Goal: Find specific page/section: Find specific page/section

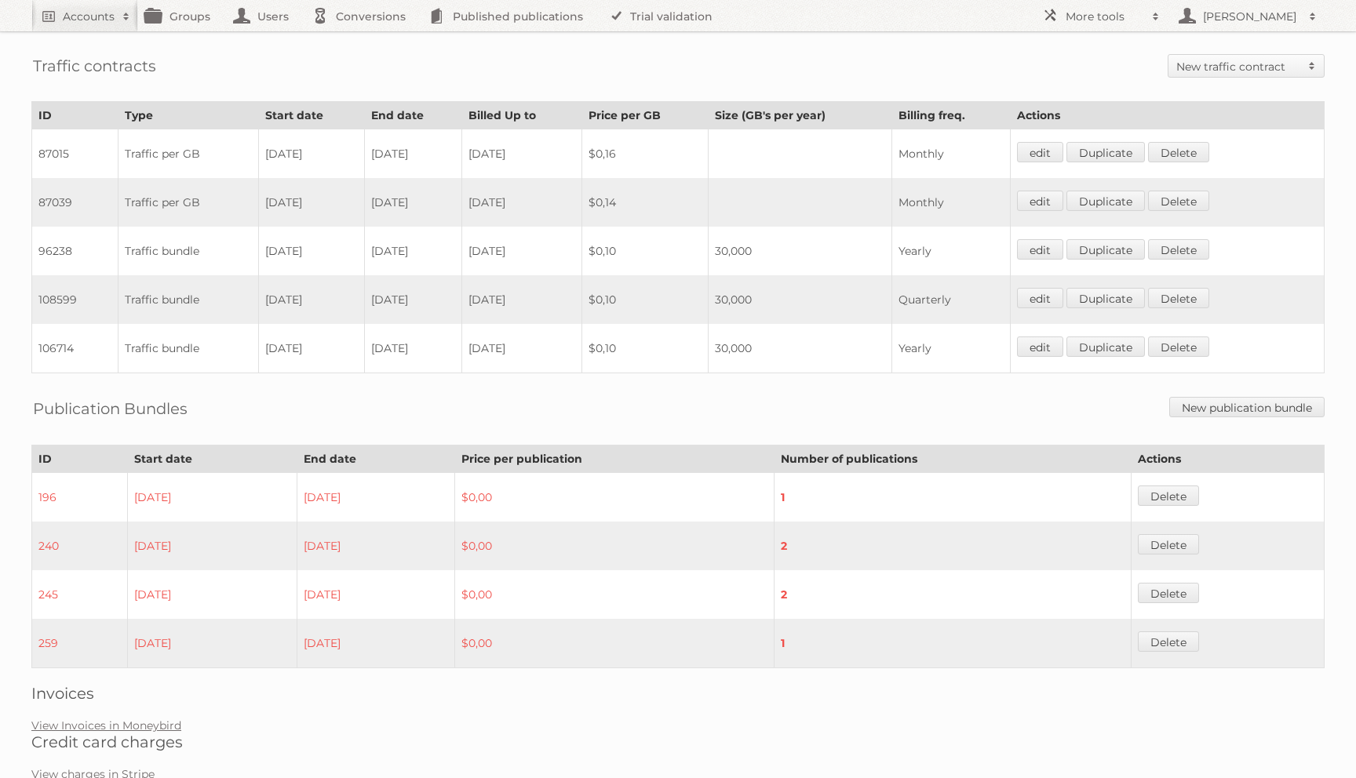
scroll to position [889, 0]
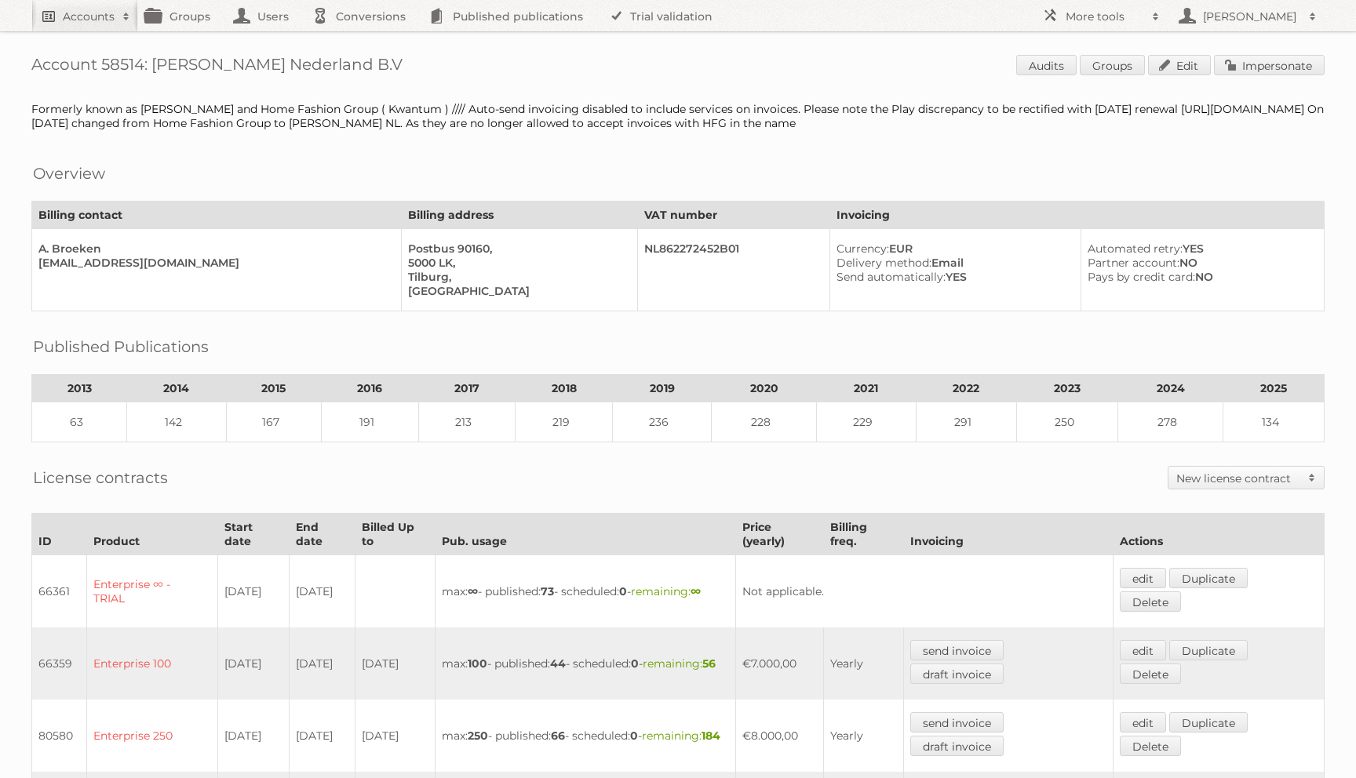
click at [111, 16] on h2 "Accounts" at bounding box center [89, 17] width 52 height 16
type input"] "aldi"
click at [362, 40] on input "Search" at bounding box center [374, 52] width 24 height 24
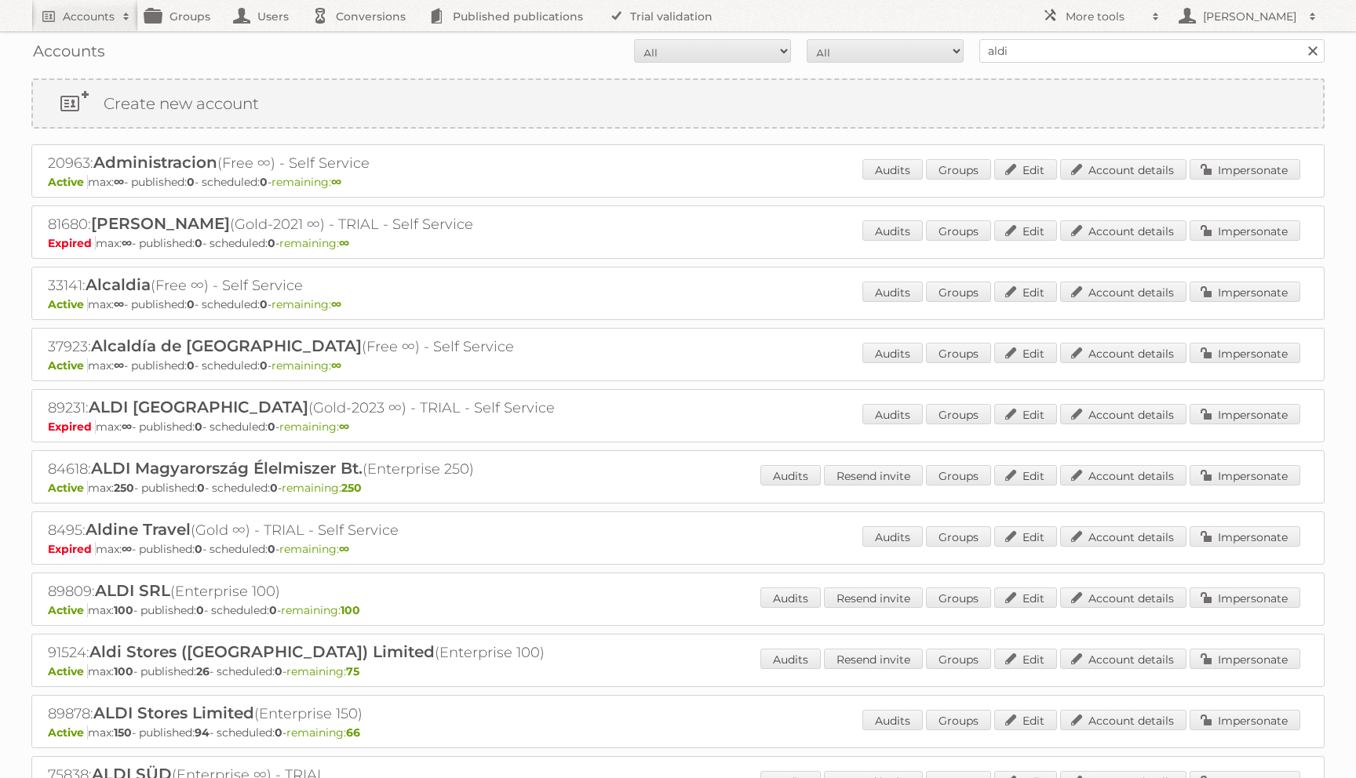
scroll to position [59, 0]
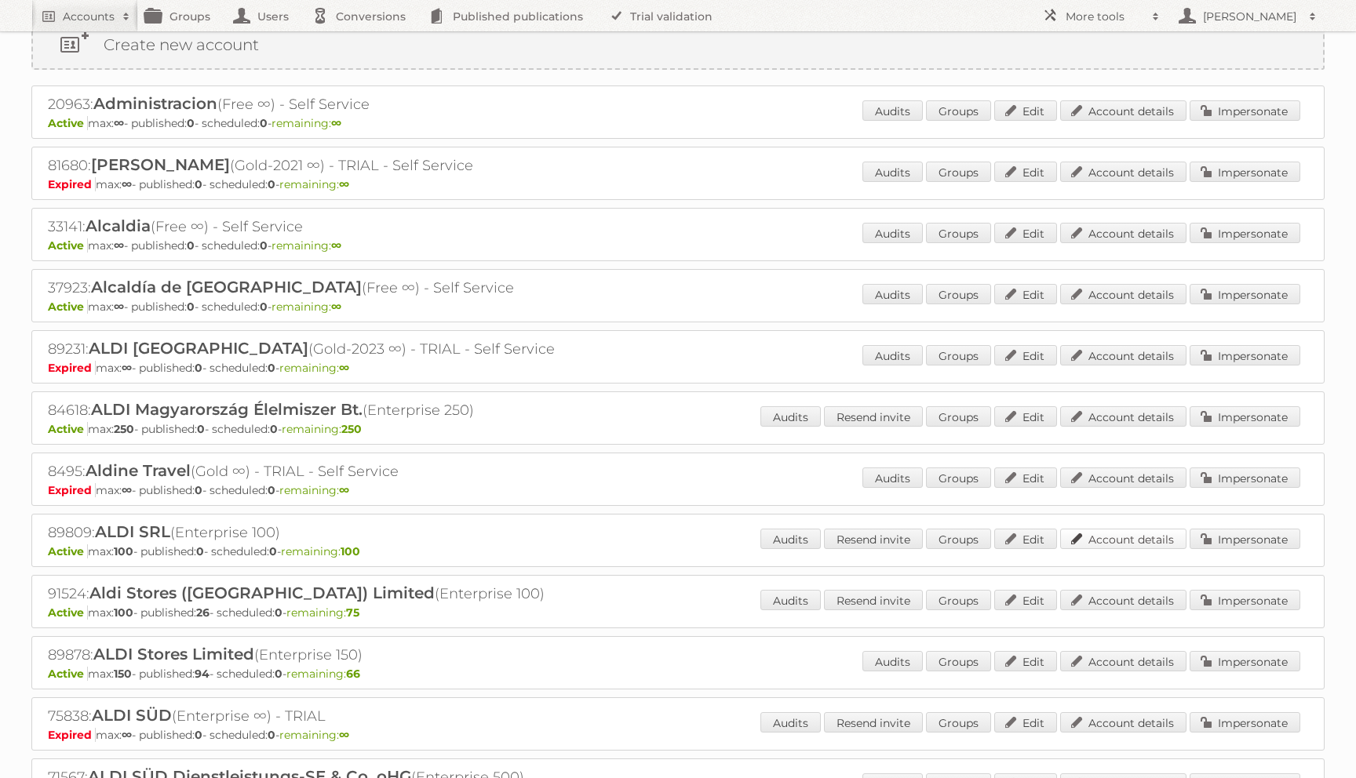
click at [1084, 534] on link "Account details" at bounding box center [1123, 539] width 126 height 20
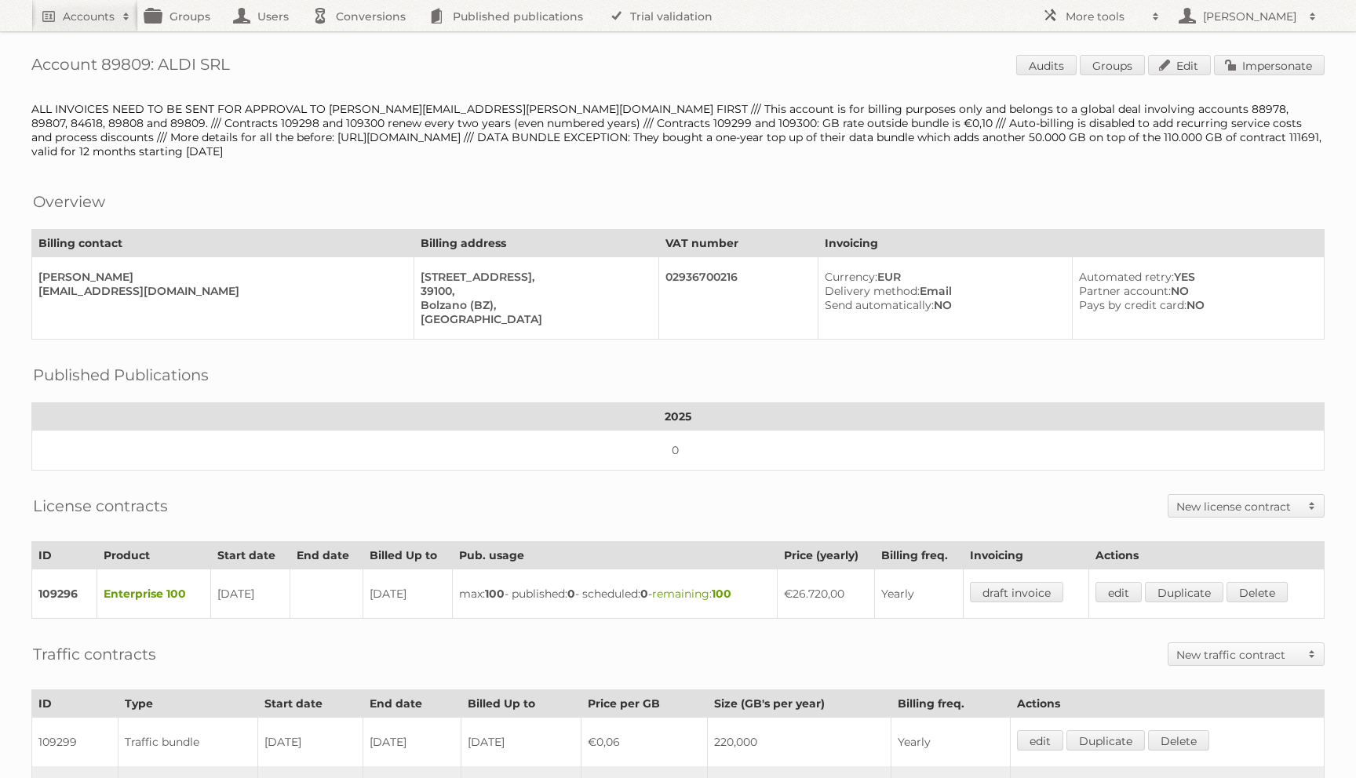
scroll to position [331, 0]
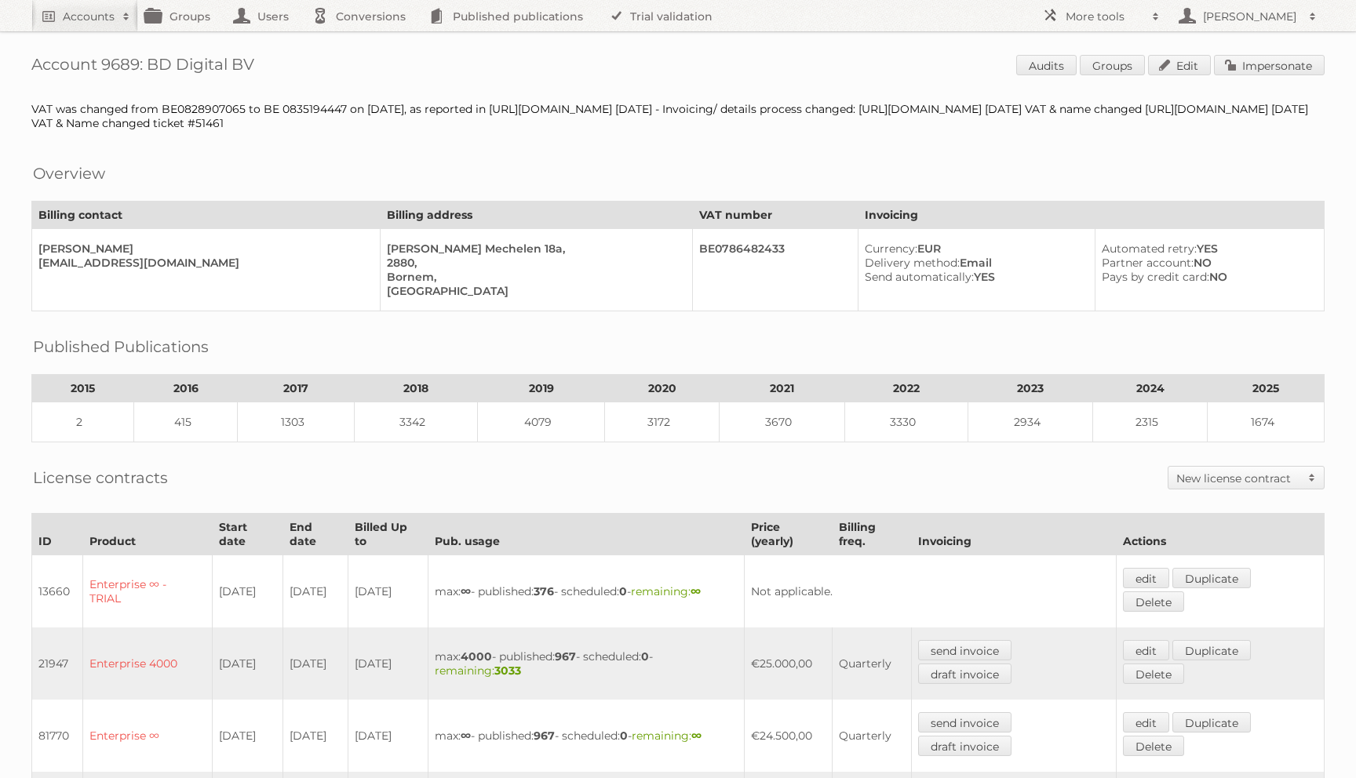
scroll to position [701, 0]
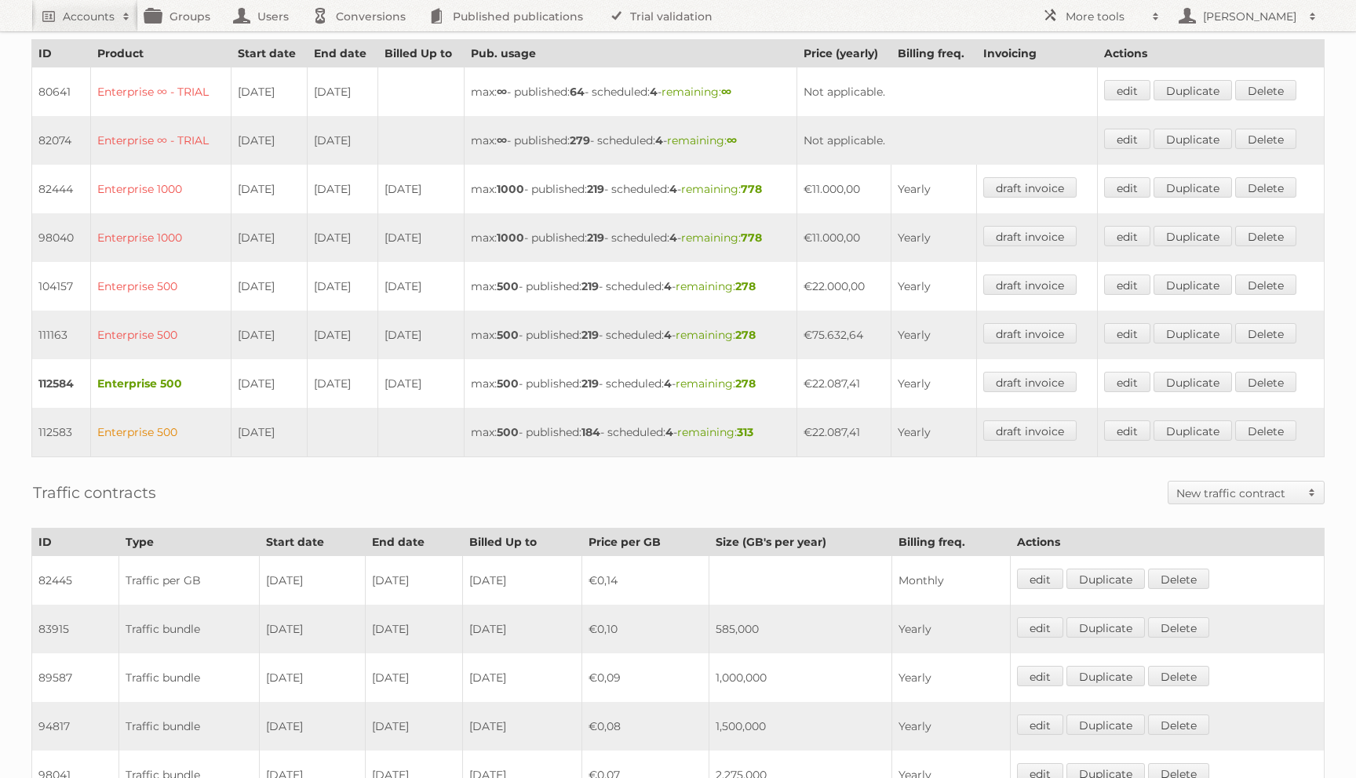
scroll to position [729, 0]
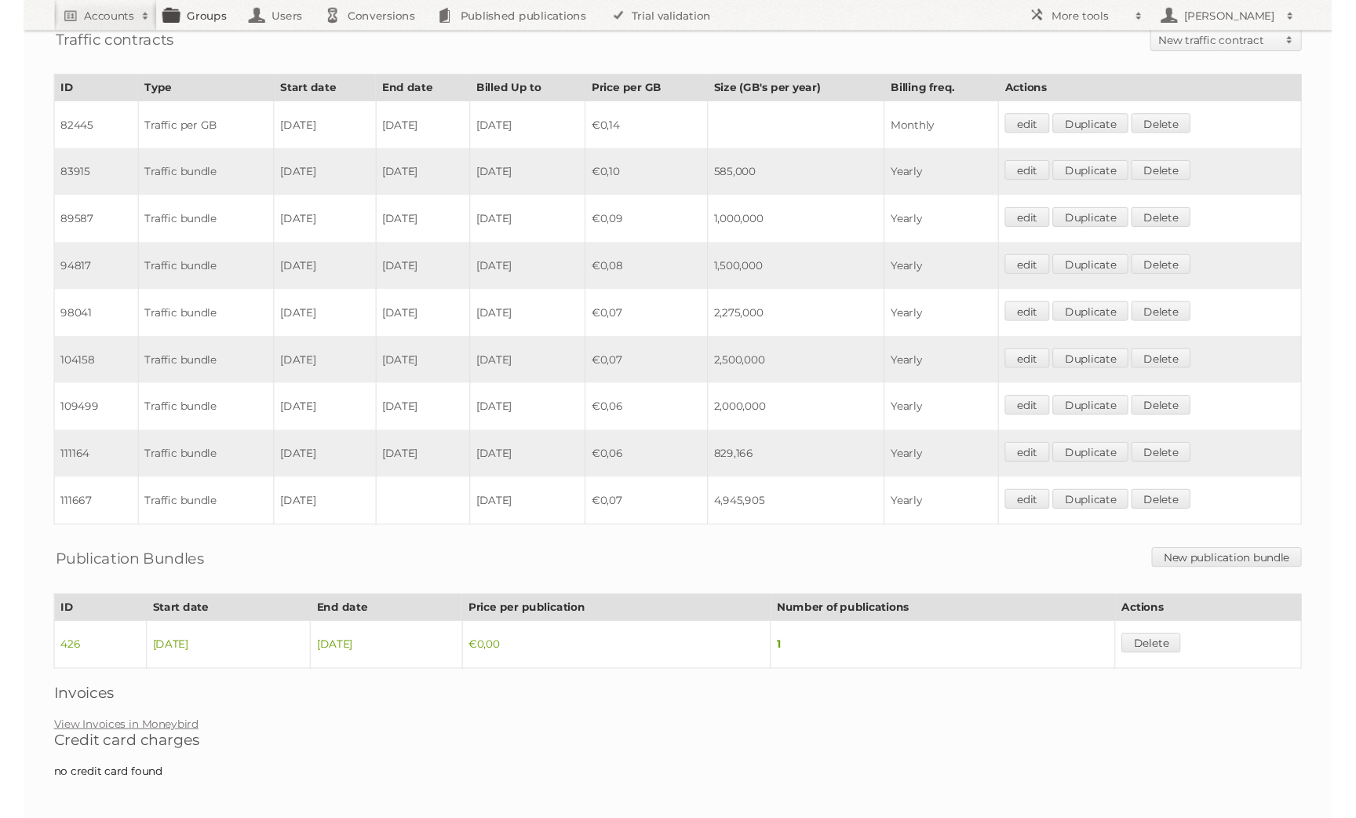
scroll to position [955, 0]
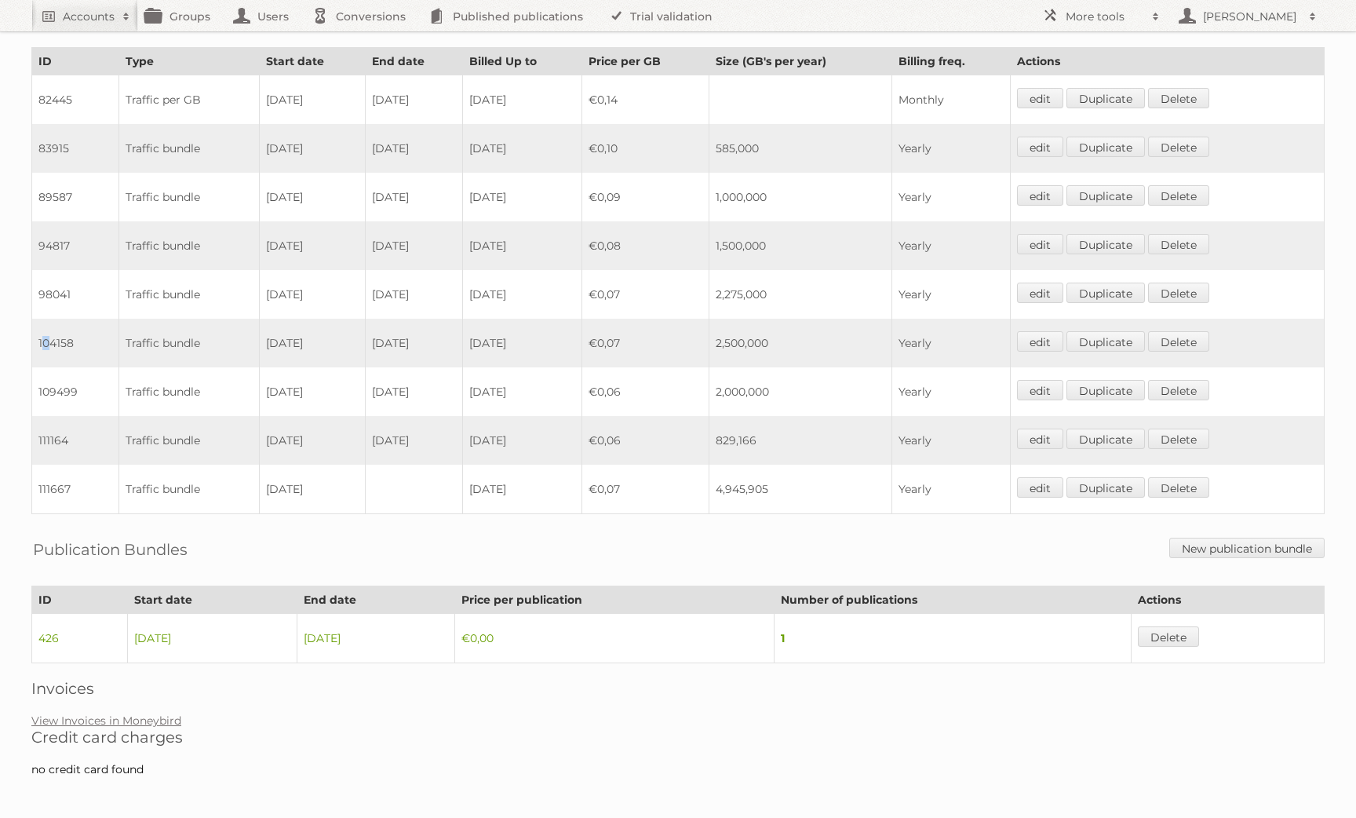
drag, startPoint x: 48, startPoint y: 344, endPoint x: 37, endPoint y: 343, distance: 11.0
click at [37, 343] on td "104158" at bounding box center [75, 343] width 87 height 49
drag, startPoint x: 270, startPoint y: 340, endPoint x: 468, endPoint y: 334, distance: 197.8
click at [468, 334] on tr "104158 Traffic bundle 18-11-2023 28-05-2024 2024-11-17 €0,07 2,500,000 Yearly e…" at bounding box center [678, 343] width 1293 height 49
drag, startPoint x: 277, startPoint y: 396, endPoint x: 368, endPoint y: 409, distance: 92.0
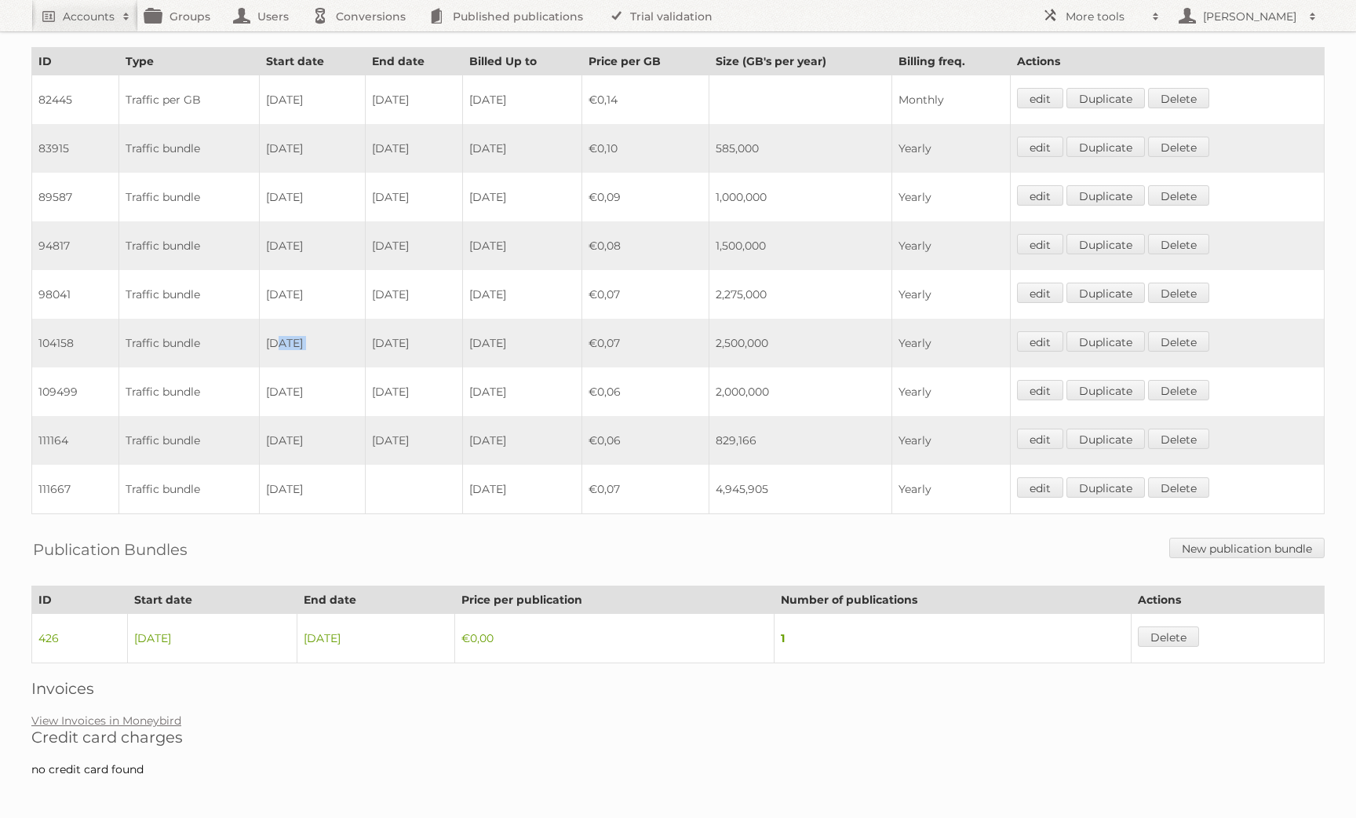
click at [366, 409] on td "[DATE]" at bounding box center [313, 391] width 106 height 49
drag, startPoint x: 286, startPoint y: 439, endPoint x: 461, endPoint y: 443, distance: 175.9
click at [461, 443] on tr "111164 Traffic bundle 18-11-2024 31-12-2024 2025-11-17 €0,06 829,166 Yearly edi…" at bounding box center [678, 440] width 1293 height 49
click at [461, 443] on td "[DATE]" at bounding box center [413, 440] width 97 height 49
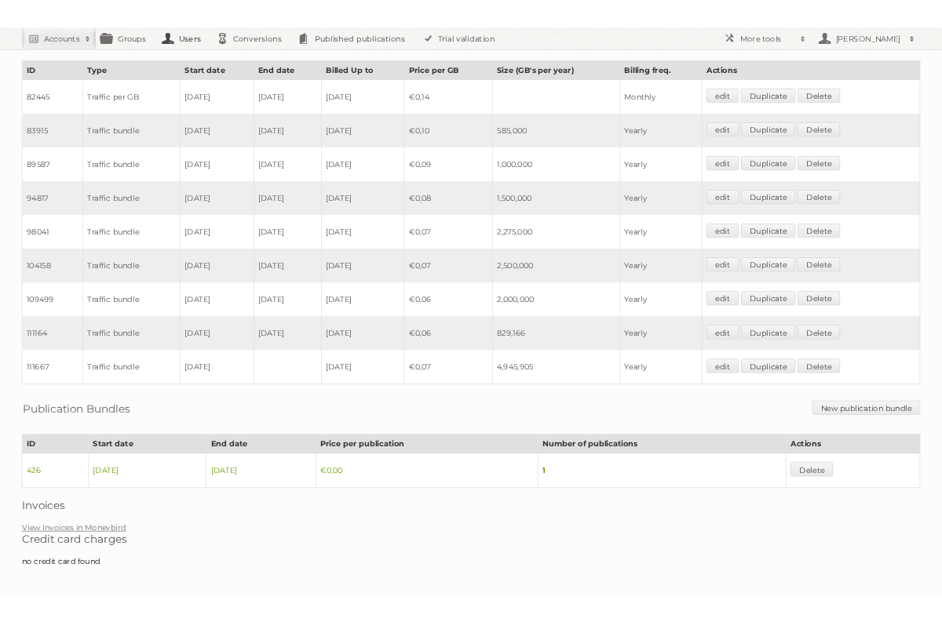
scroll to position [1546, 0]
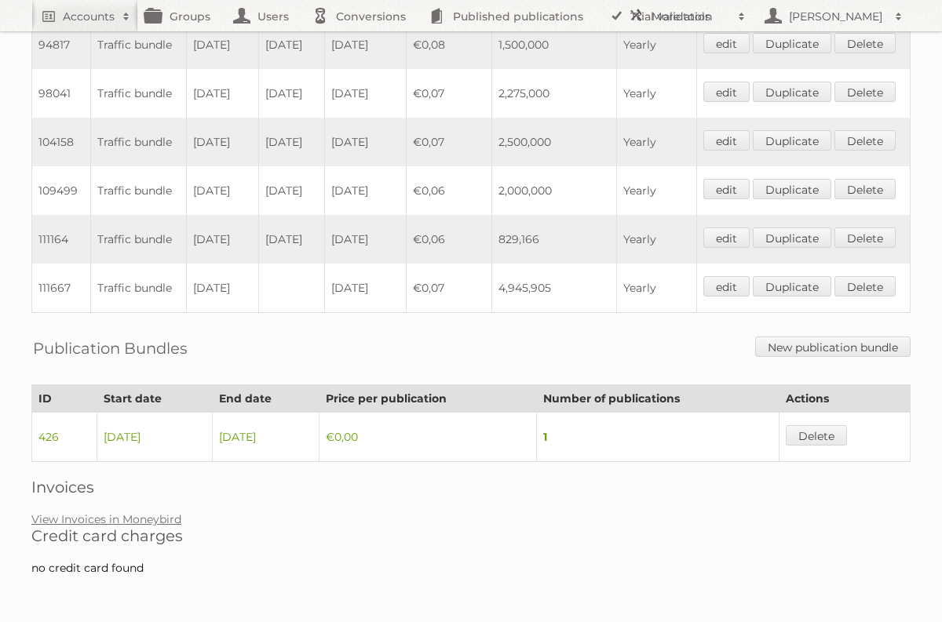
scroll to position [1647, 0]
